Goal: Task Accomplishment & Management: Use online tool/utility

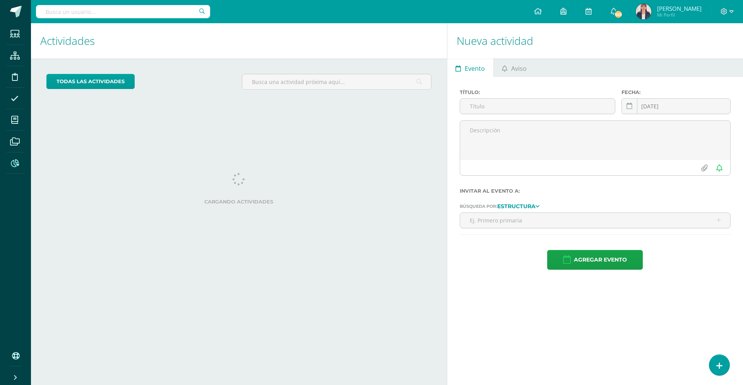
click at [15, 163] on icon at bounding box center [15, 163] width 8 height 8
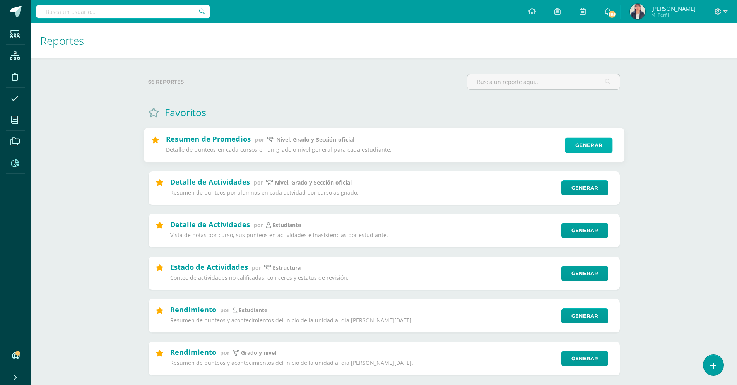
click at [593, 145] on link "Generar" at bounding box center [589, 145] width 48 height 15
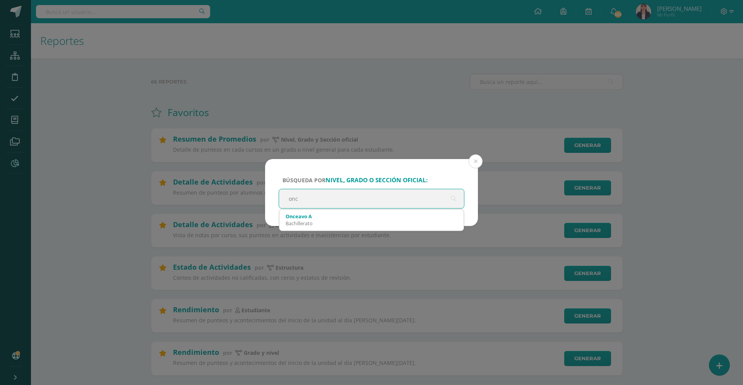
type input "once"
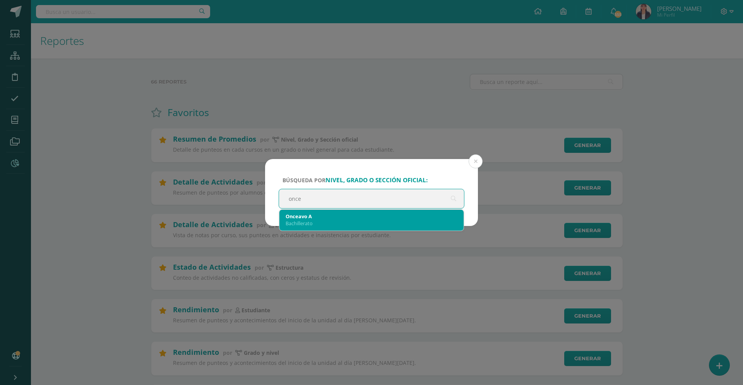
click at [312, 218] on div "Onceavo A" at bounding box center [372, 216] width 172 height 7
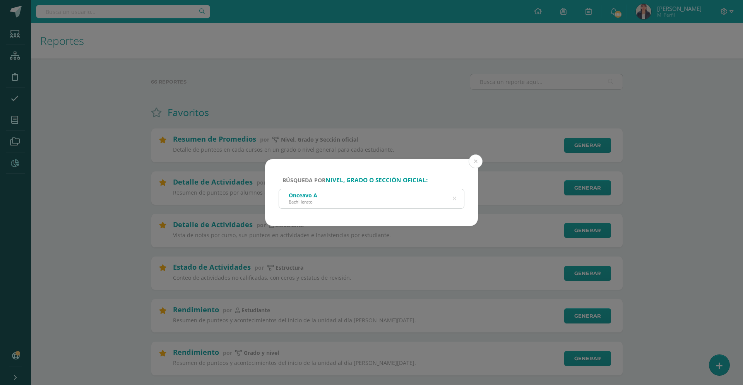
click at [366, 190] on div "Onceavo A Bachillerato" at bounding box center [371, 197] width 185 height 17
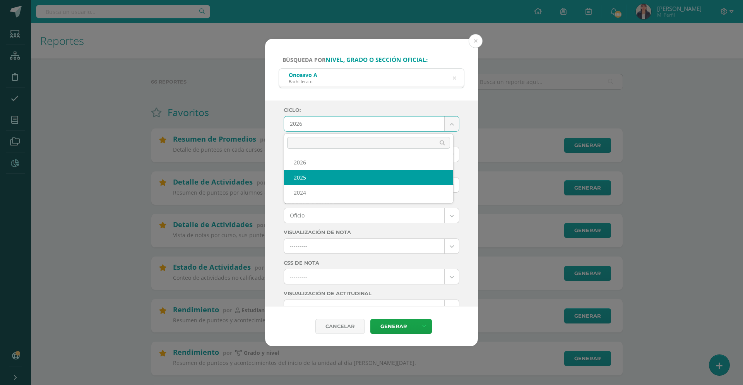
select select "4"
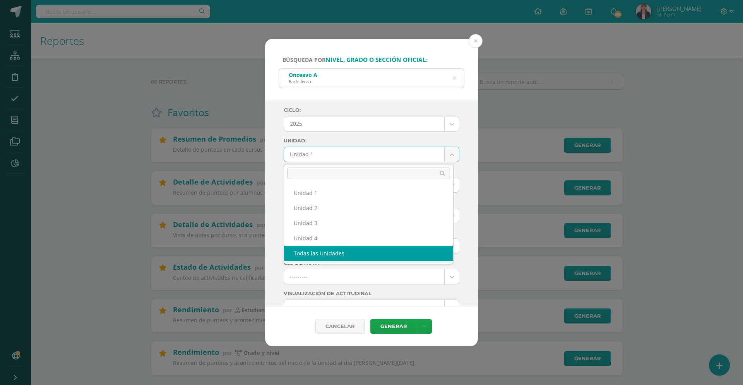
select select "all_units"
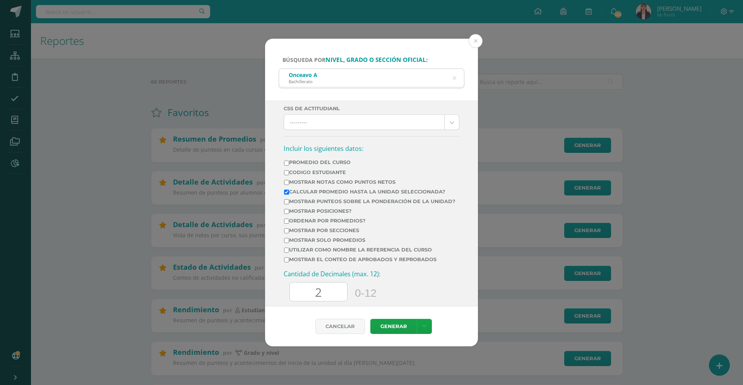
scroll to position [229, 0]
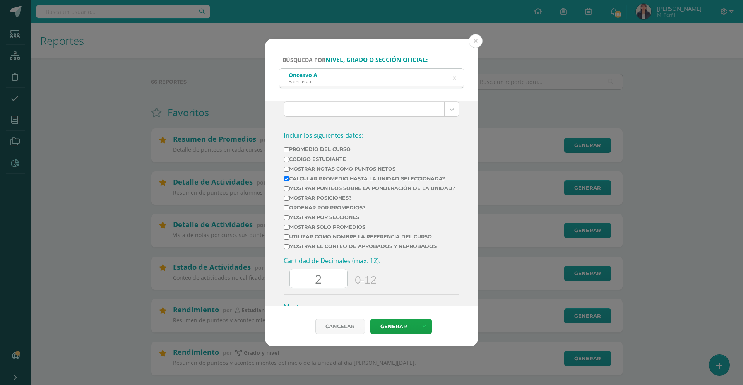
click at [286, 188] on input "Mostrar punteos sobre la ponderación de la unidad?" at bounding box center [286, 188] width 5 height 5
checkbox input "true"
click at [288, 180] on input "Calcular promedio hasta la unidad seleccionada?" at bounding box center [286, 178] width 5 height 5
checkbox input "false"
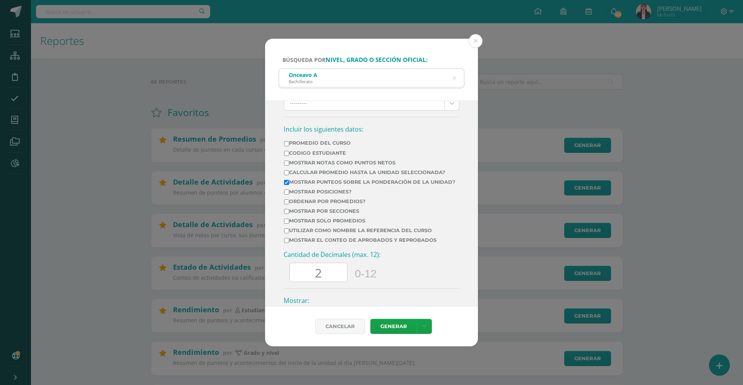
scroll to position [240, 0]
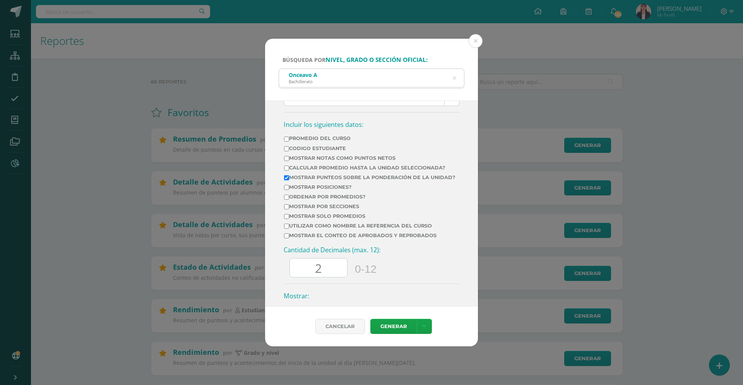
click at [289, 219] on label "Mostrar solo promedios" at bounding box center [369, 216] width 171 height 6
click at [289, 219] on input "Mostrar solo promedios" at bounding box center [286, 216] width 5 height 5
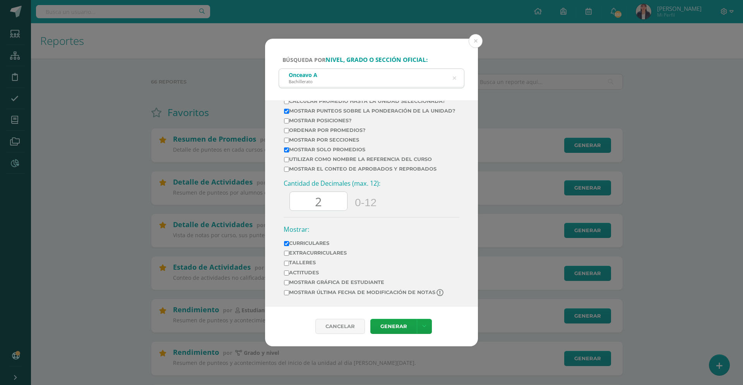
scroll to position [312, 0]
click at [396, 328] on link "Generar" at bounding box center [393, 326] width 46 height 15
click at [287, 151] on input "Mostrar solo promedios" at bounding box center [286, 149] width 5 height 5
checkbox input "false"
click at [397, 327] on link "Generar" at bounding box center [393, 326] width 46 height 15
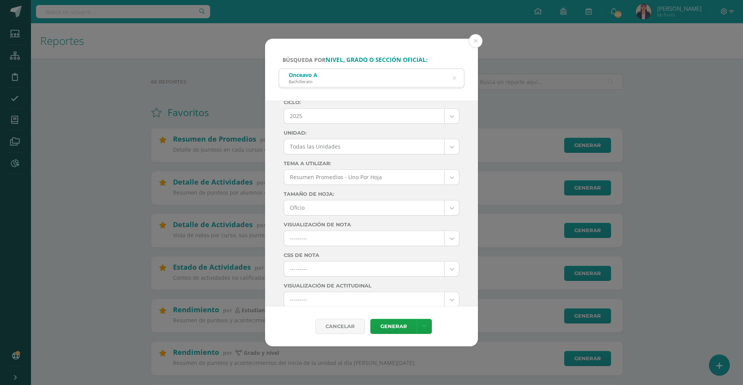
scroll to position [0, 0]
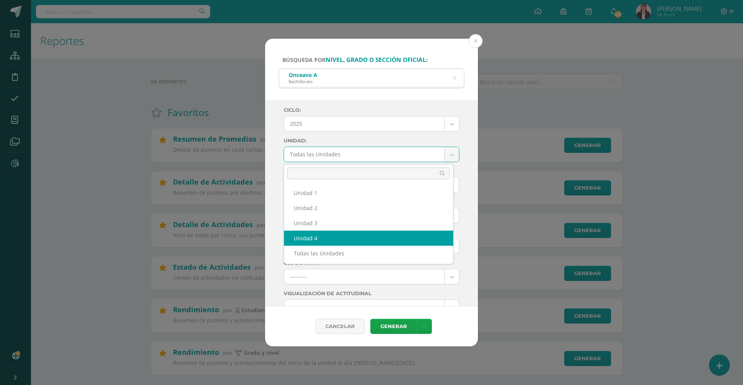
select select "Unidad 4"
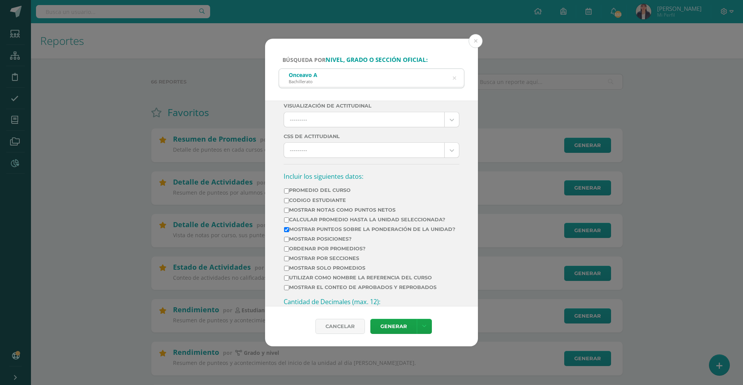
scroll to position [192, 0]
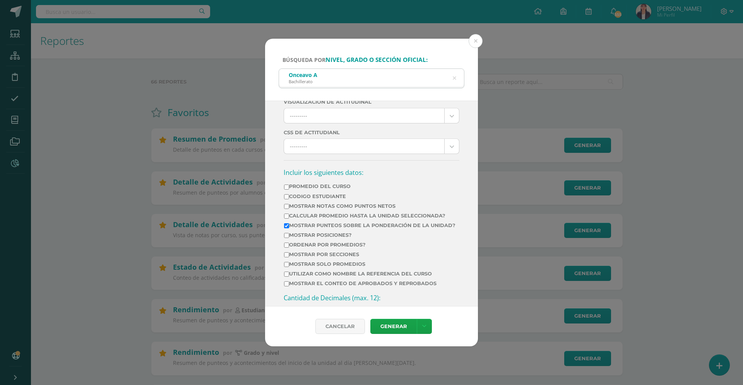
click at [286, 205] on input "Mostrar Notas Como Puntos Netos" at bounding box center [286, 206] width 5 height 5
checkbox input "true"
click at [286, 185] on input "Promedio del Curso" at bounding box center [286, 187] width 5 height 5
checkbox input "true"
click at [394, 326] on link "Generar" at bounding box center [393, 326] width 46 height 15
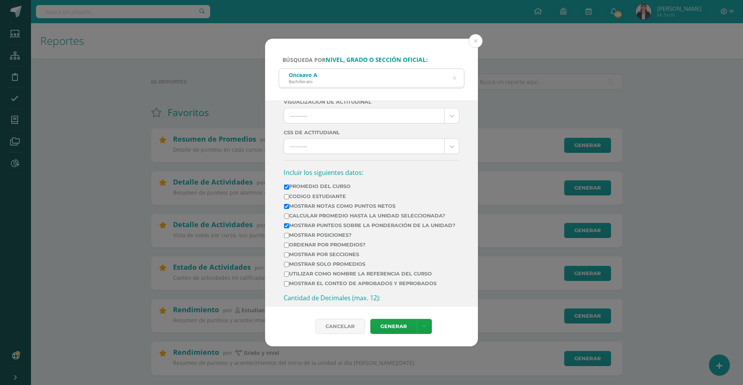
click at [286, 207] on input "Mostrar Notas Como Puntos Netos" at bounding box center [286, 206] width 5 height 5
click at [399, 325] on link "Generar" at bounding box center [393, 326] width 46 height 15
click at [289, 207] on label "Mostrar Notas Como Puntos Netos" at bounding box center [369, 206] width 171 height 6
click at [289, 207] on input "Mostrar Notas Como Puntos Netos" at bounding box center [286, 206] width 5 height 5
checkbox input "true"
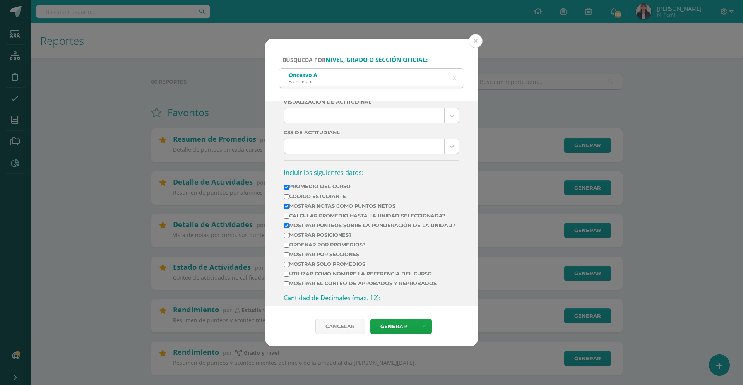
click at [286, 188] on input "Promedio del Curso" at bounding box center [286, 187] width 5 height 5
checkbox input "false"
click at [397, 324] on link "Generar" at bounding box center [393, 326] width 46 height 15
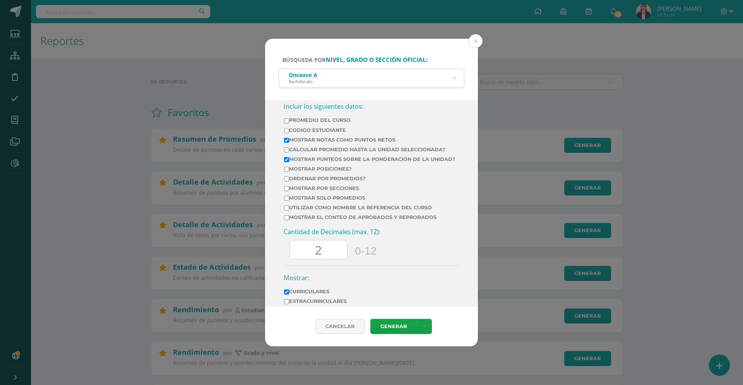
scroll to position [260, 0]
click at [287, 199] on input "Mostrar solo promedios" at bounding box center [286, 196] width 5 height 5
checkbox input "true"
click at [284, 157] on input "Mostrar punteos sobre la ponderación de la unidad?" at bounding box center [286, 157] width 5 height 5
checkbox input "false"
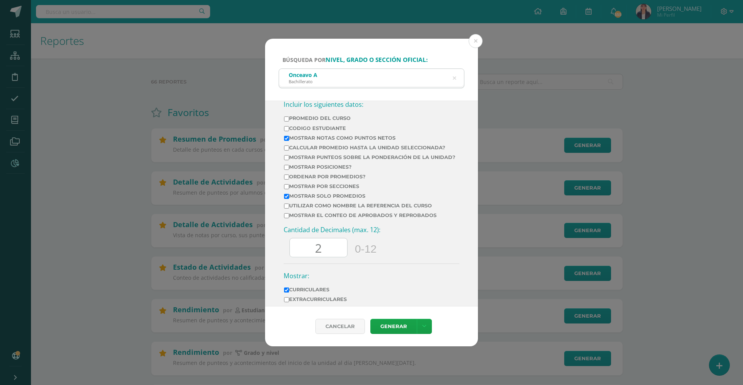
click at [287, 140] on input "Mostrar Notas Como Puntos Netos" at bounding box center [286, 138] width 5 height 5
checkbox input "false"
click at [288, 180] on input "Ordenar por promedios?" at bounding box center [286, 177] width 5 height 5
checkbox input "true"
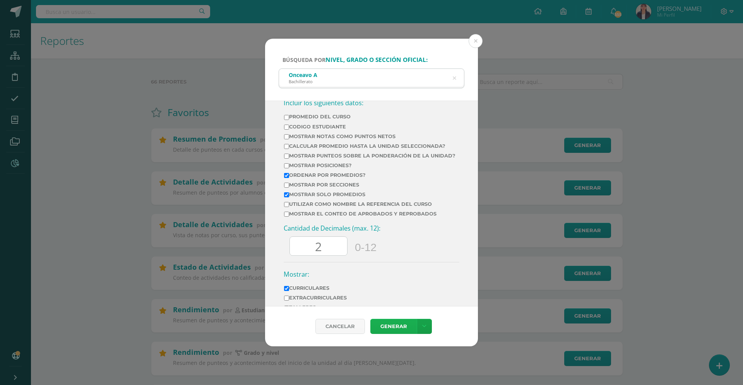
click at [390, 323] on link "Generar" at bounding box center [393, 326] width 46 height 15
click at [287, 197] on input "Mostrar solo promedios" at bounding box center [286, 194] width 5 height 5
checkbox input "false"
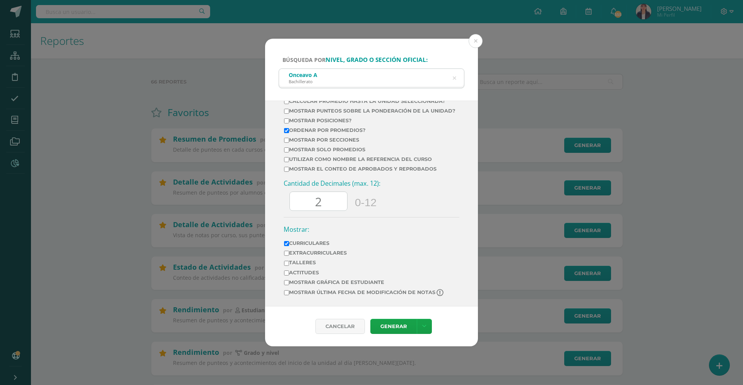
scroll to position [312, 0]
click at [396, 326] on link "Generar" at bounding box center [393, 326] width 46 height 15
click at [479, 41] on button at bounding box center [476, 41] width 14 height 14
